Goal: Contribute content

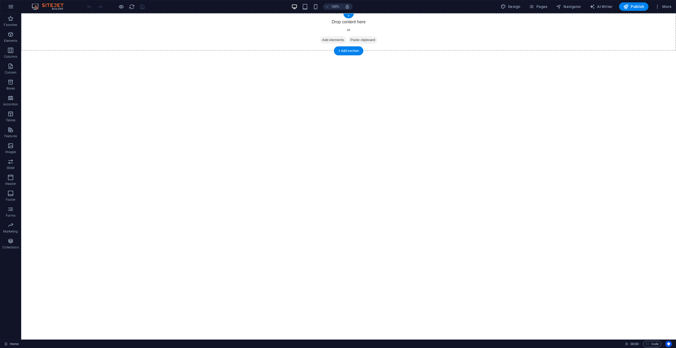
click at [346, 23] on div "Drop content here or Add elements Paste clipboard" at bounding box center [348, 32] width 655 height 38
click at [349, 16] on div "+" at bounding box center [348, 16] width 10 height 5
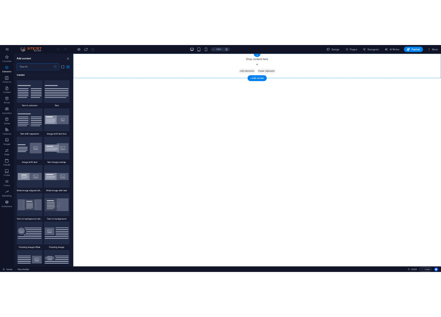
scroll to position [927, 0]
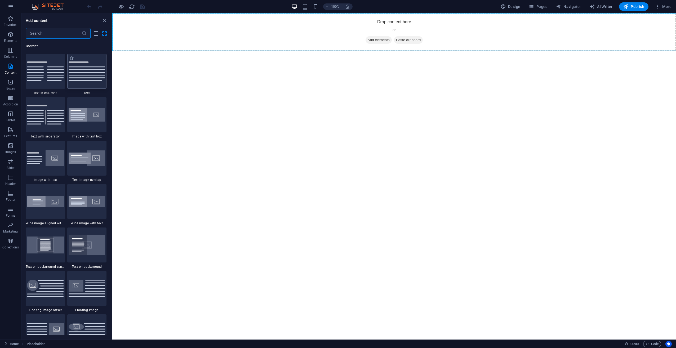
click at [82, 75] on img at bounding box center [87, 71] width 37 height 20
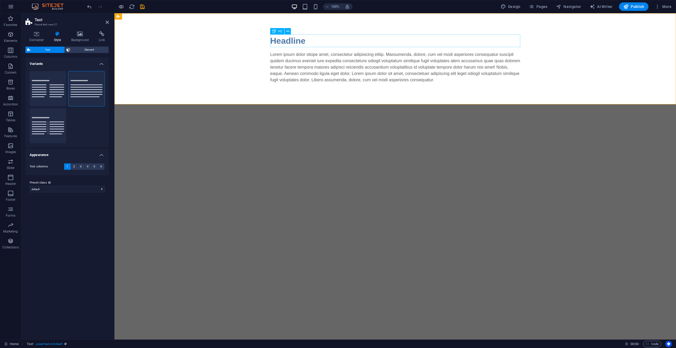
click at [311, 43] on div "Headline" at bounding box center [395, 40] width 250 height 13
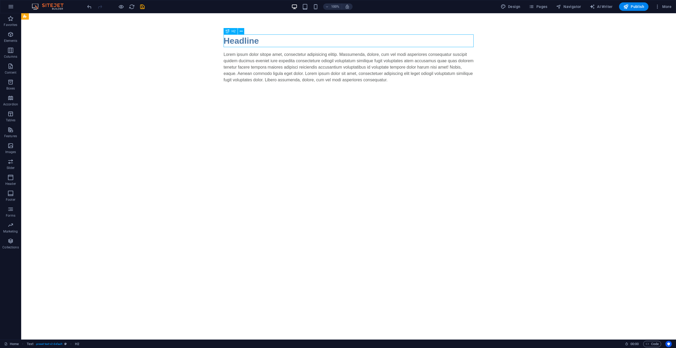
drag, startPoint x: 217, startPoint y: 40, endPoint x: 305, endPoint y: 41, distance: 87.2
click at [305, 41] on div "Headline" at bounding box center [349, 40] width 250 height 13
click at [272, 41] on div "Headline" at bounding box center [349, 40] width 250 height 13
click at [271, 42] on div "Headline" at bounding box center [349, 40] width 250 height 13
click at [256, 40] on div "Headline" at bounding box center [349, 40] width 250 height 13
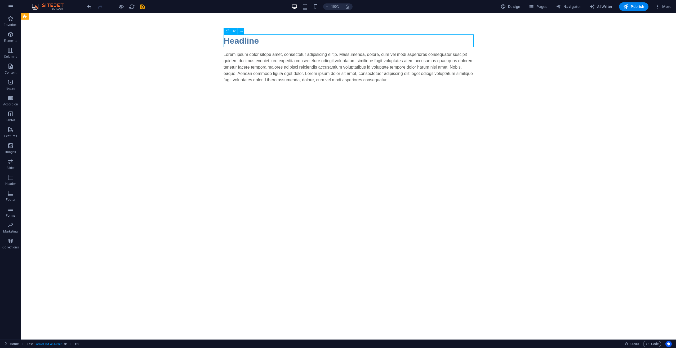
click at [254, 40] on div "Headline" at bounding box center [349, 40] width 250 height 13
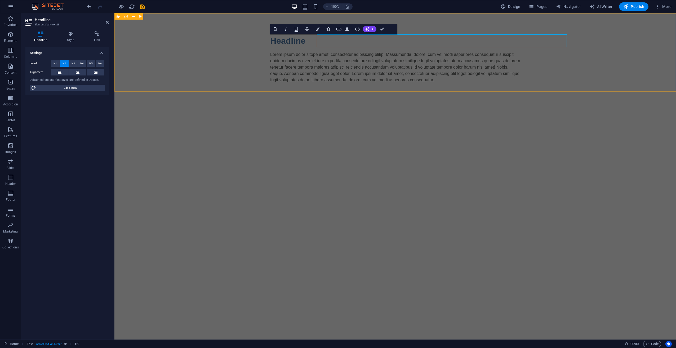
click at [254, 40] on div "Headline Lorem ipsum dolor sitope amet, consectetur adipisicing elitip. Massume…" at bounding box center [395, 58] width 562 height 91
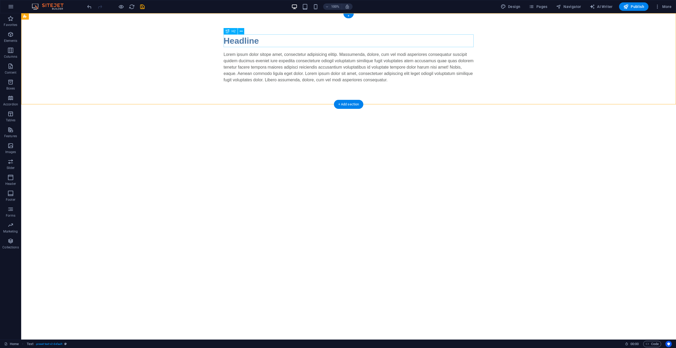
click at [248, 44] on div "Headline" at bounding box center [349, 40] width 250 height 13
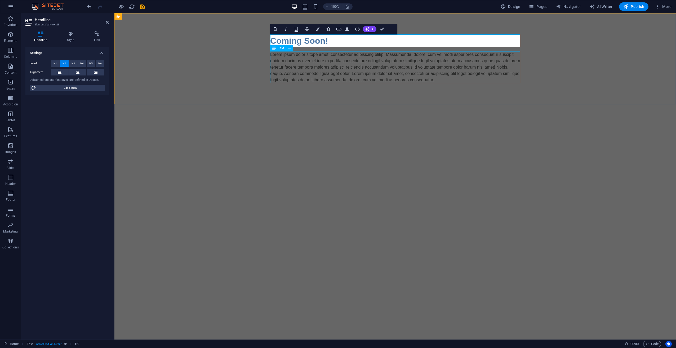
click at [435, 57] on div "Lorem ipsum dolor sitope amet, consectetur adipisicing elitip. Massumenda, dolo…" at bounding box center [395, 67] width 250 height 32
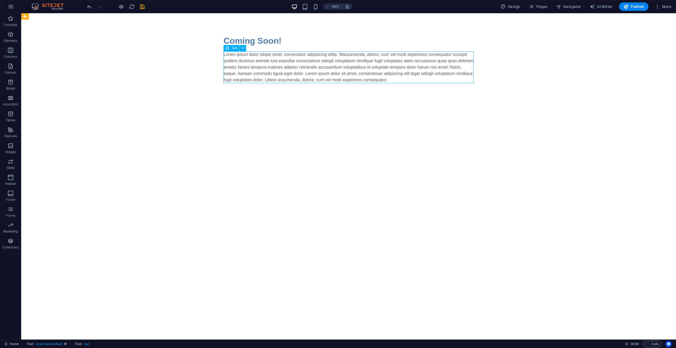
click at [409, 76] on div "Lorem ipsum dolor sitope amet, consectetur adipisicing elitip. Massumenda, dolo…" at bounding box center [349, 67] width 250 height 32
click at [412, 80] on div "Lorem ipsum dolor sitope amet, consectetur adipisicing elitip. Massumenda, dolo…" at bounding box center [349, 67] width 250 height 32
drag, startPoint x: 411, startPoint y: 81, endPoint x: 408, endPoint y: 82, distance: 3.2
click at [409, 82] on div "Lorem ipsum dolor sitope amet, consectetur adipisicing elitip. Massumenda, dolo…" at bounding box center [349, 67] width 250 height 32
click at [405, 80] on div "Lorem ipsum dolor sitope amet, consectetur adipisicing elitip. Massumenda, dolo…" at bounding box center [349, 67] width 250 height 32
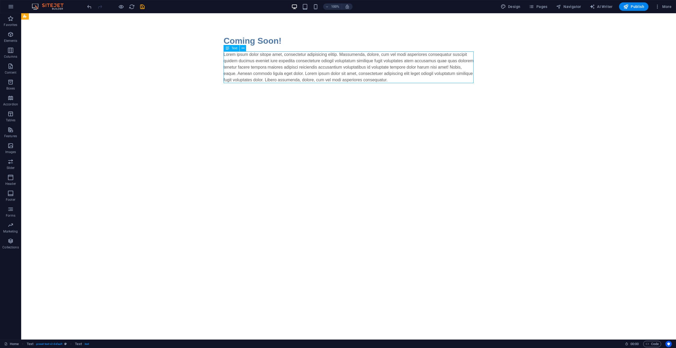
click at [404, 80] on div "Lorem ipsum dolor sitope amet, consectetur adipisicing elitip. Massumenda, dolo…" at bounding box center [349, 67] width 250 height 32
click at [383, 69] on div "Lorem ipsum dolor sitope amet, consectetur adipisicing elitip. Massumenda, dolo…" at bounding box center [349, 67] width 250 height 32
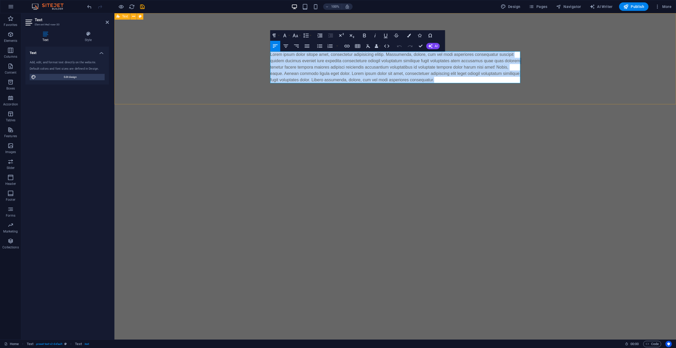
drag, startPoint x: 456, startPoint y: 80, endPoint x: 224, endPoint y: 50, distance: 233.4
click at [224, 50] on div "Coming Soon! Lorem ipsum dolor sitope amet, consectetur adipisicing elitip. Mas…" at bounding box center [395, 58] width 562 height 91
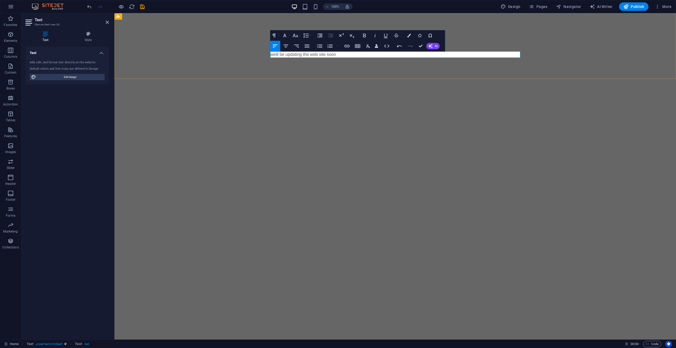
click at [287, 56] on p "weill be updating the web site soon" at bounding box center [395, 54] width 250 height 6
drag, startPoint x: 285, startPoint y: 56, endPoint x: 251, endPoint y: 55, distance: 33.7
click at [254, 55] on div "Coming Soon! weill be updating the web site soon" at bounding box center [395, 46] width 562 height 66
click at [292, 54] on p "updating the web site soon" at bounding box center [395, 54] width 250 height 6
click at [292, 56] on p "updating te web site soon" at bounding box center [395, 54] width 250 height 6
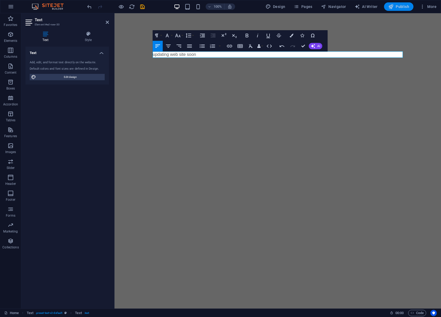
click at [407, 5] on span "Publish" at bounding box center [398, 6] width 21 height 5
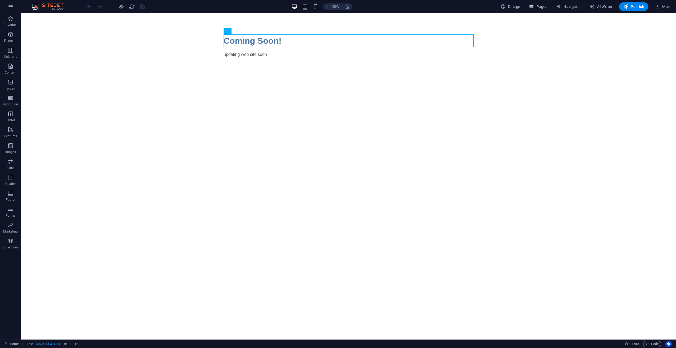
click at [544, 4] on span "Pages" at bounding box center [538, 6] width 19 height 5
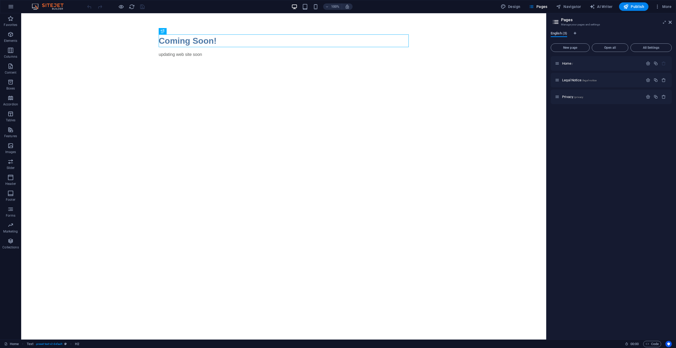
click at [556, 32] on span "English (3)" at bounding box center [559, 33] width 16 height 7
click at [564, 64] on span "Home /" at bounding box center [567, 63] width 11 height 4
click at [570, 81] on span "Legal Notice /legal-notice" at bounding box center [579, 80] width 34 height 4
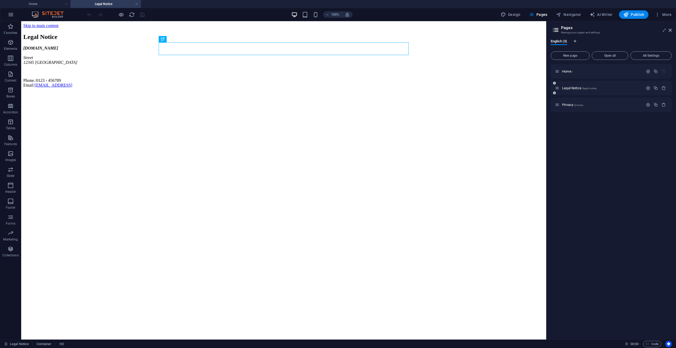
click at [563, 95] on div "Legal Notice /legal-notice" at bounding box center [611, 88] width 121 height 15
click at [557, 101] on div "Privacy /privacy" at bounding box center [611, 104] width 121 height 15
click at [561, 72] on div "Home /" at bounding box center [602, 71] width 83 height 3
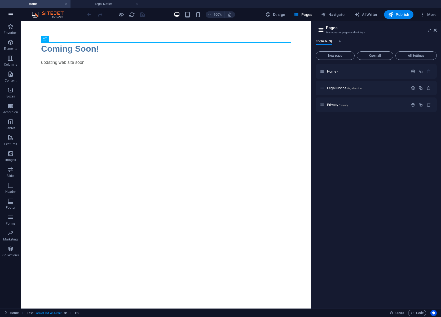
click at [12, 12] on icon "button" at bounding box center [11, 14] width 6 height 6
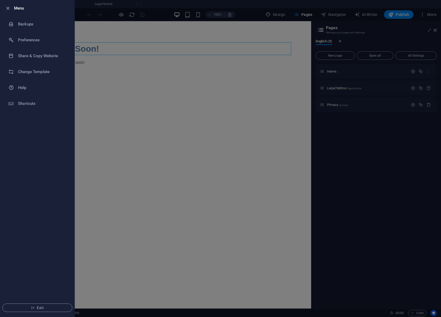
drag, startPoint x: 207, startPoint y: 130, endPoint x: 216, endPoint y: 132, distance: 9.3
click at [207, 131] on div at bounding box center [220, 158] width 441 height 317
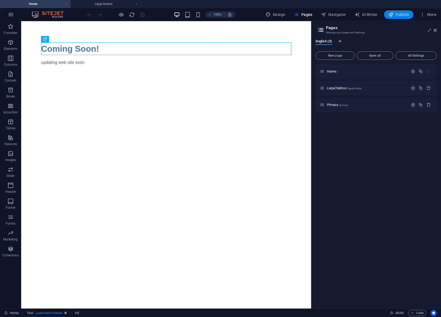
click at [402, 12] on span "Publish" at bounding box center [398, 14] width 21 height 5
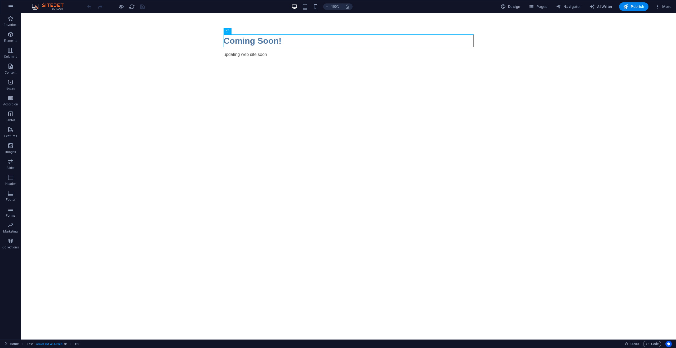
drag, startPoint x: 380, startPoint y: 94, endPoint x: 359, endPoint y: 117, distance: 30.4
click at [543, 5] on span "Pages" at bounding box center [538, 6] width 19 height 5
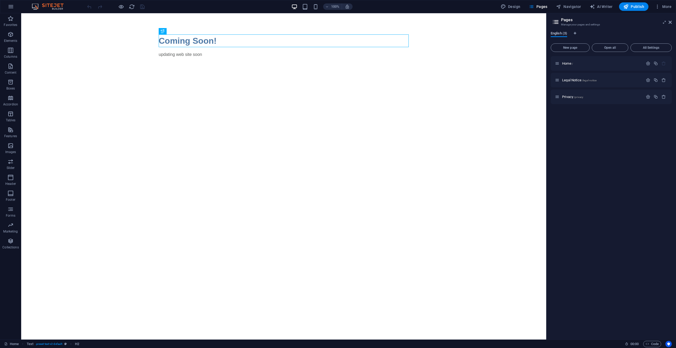
click at [564, 35] on span "English (3)" at bounding box center [559, 33] width 16 height 7
click at [562, 64] on div "Home /" at bounding box center [602, 63] width 83 height 3
click at [564, 64] on span "Home /" at bounding box center [567, 63] width 11 height 4
click at [565, 63] on span "Home /" at bounding box center [567, 63] width 11 height 4
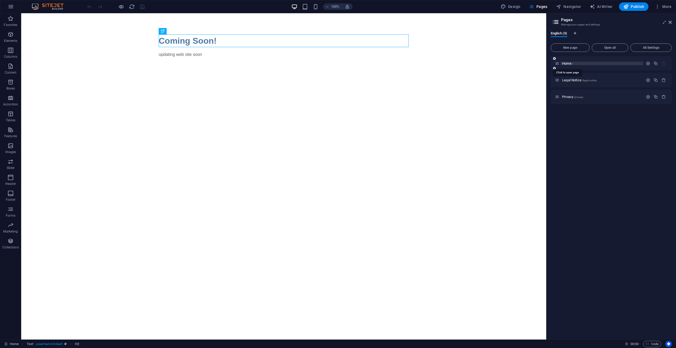
click at [569, 64] on span "Home /" at bounding box center [567, 63] width 11 height 4
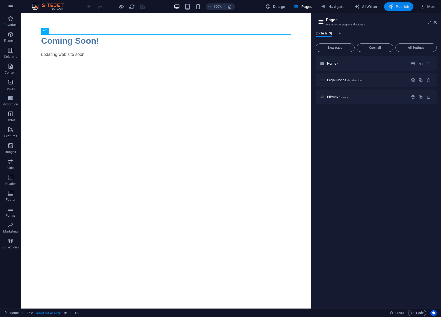
click at [405, 6] on span "Publish" at bounding box center [398, 6] width 21 height 5
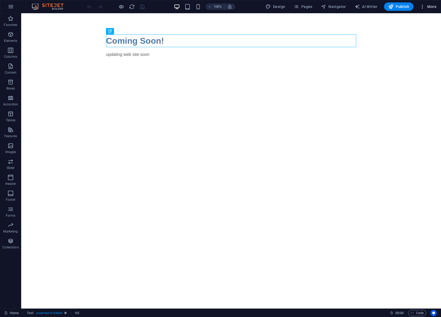
click at [428, 5] on span "More" at bounding box center [428, 6] width 17 height 5
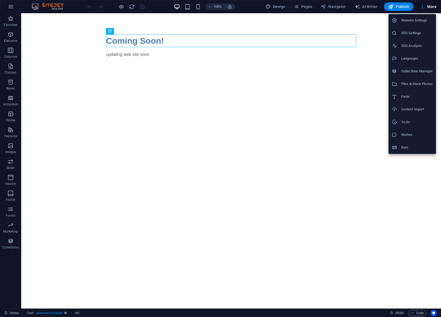
click at [306, 6] on div at bounding box center [220, 158] width 441 height 317
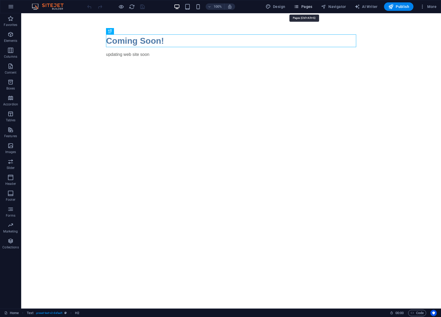
click at [306, 6] on span "Pages" at bounding box center [303, 6] width 19 height 5
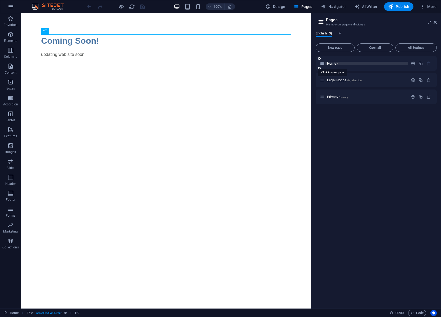
click at [334, 64] on span "Home /" at bounding box center [332, 63] width 11 height 4
click at [435, 24] on icon at bounding box center [434, 22] width 3 height 4
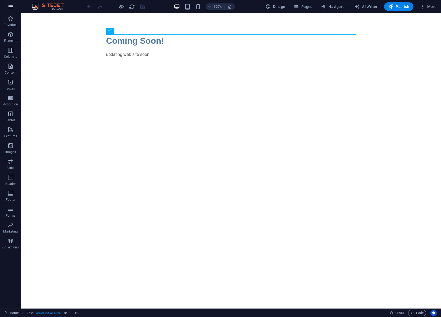
click at [8, 8] on icon "button" at bounding box center [11, 6] width 6 height 6
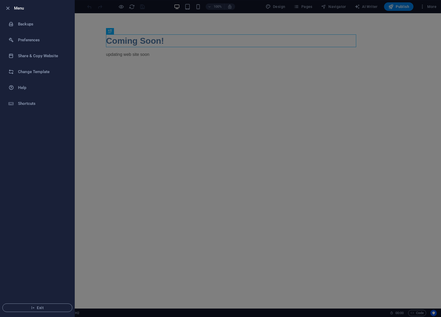
drag, startPoint x: 139, startPoint y: 84, endPoint x: 126, endPoint y: 83, distance: 12.8
click at [137, 83] on div at bounding box center [220, 158] width 441 height 317
